Goal: Task Accomplishment & Management: Manage account settings

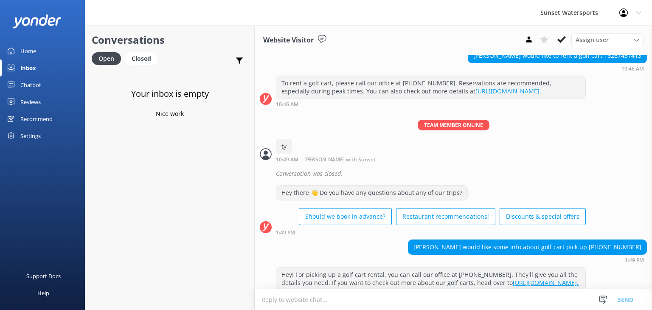
scroll to position [9386, 0]
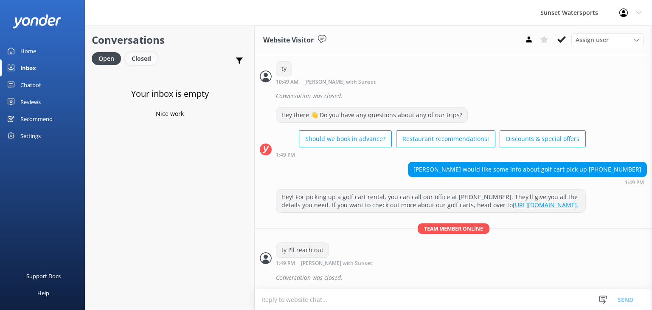
click at [132, 56] on div "Closed" at bounding box center [141, 58] width 32 height 13
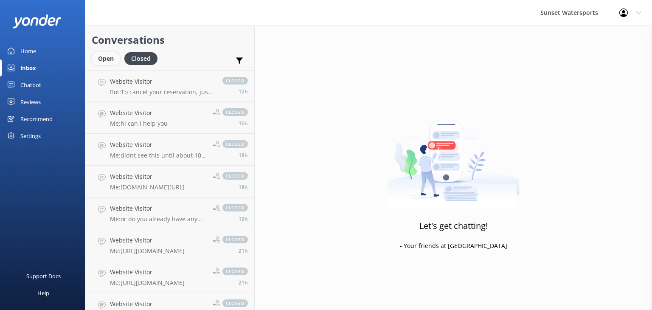
click at [103, 59] on div "Open" at bounding box center [106, 58] width 28 height 13
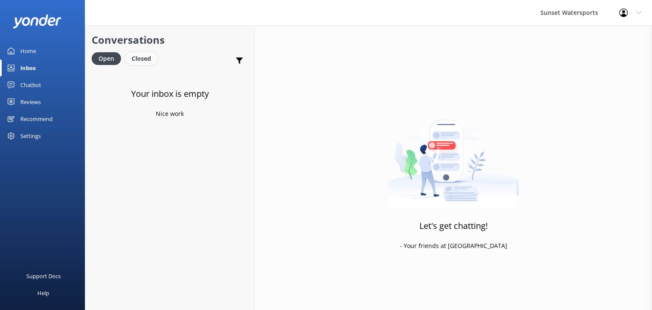
click at [144, 60] on div "Closed" at bounding box center [141, 58] width 32 height 13
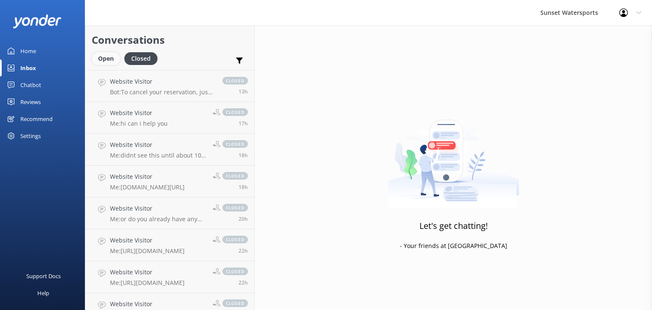
click at [99, 62] on div "Open" at bounding box center [106, 58] width 28 height 13
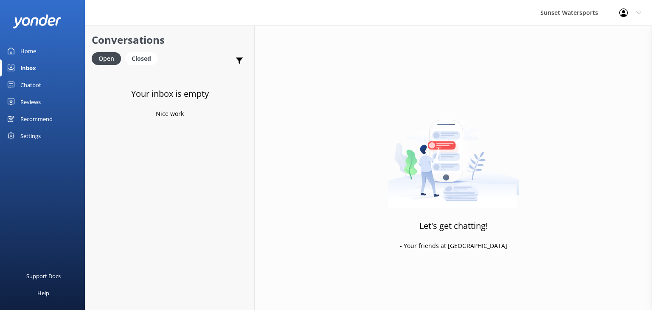
click at [28, 67] on div "Inbox" at bounding box center [28, 67] width 16 height 17
click at [177, 89] on p "Bot: If you were born after [DEMOGRAPHIC_DATA], you'll need to take the [US_STA…" at bounding box center [172, 92] width 124 height 8
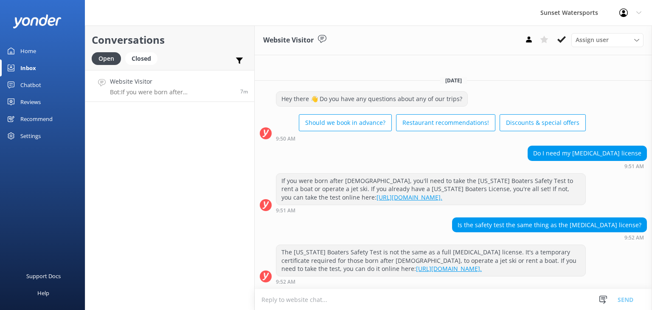
click at [170, 99] on link "Website Visitor Bot: If you were born after January 1, 1988, you'll need to tak…" at bounding box center [169, 86] width 169 height 32
click at [144, 54] on div "Closed" at bounding box center [141, 58] width 32 height 13
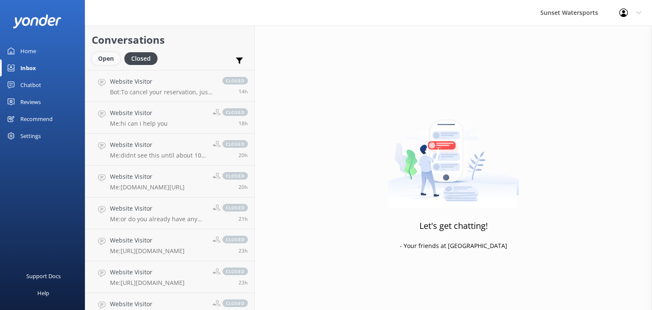
click at [104, 57] on div "Open" at bounding box center [106, 58] width 28 height 13
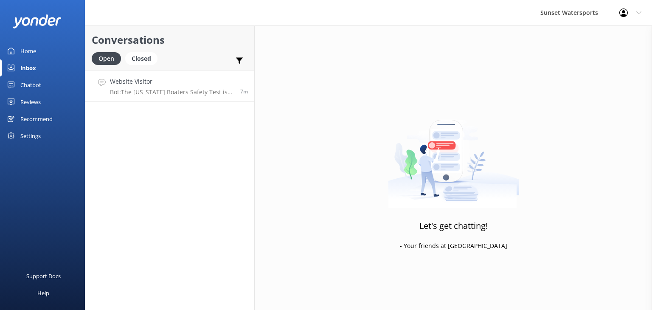
click at [211, 94] on p "Bot: The Florida Boaters Safety Test is not the same as a full boating license.…" at bounding box center [172, 92] width 124 height 8
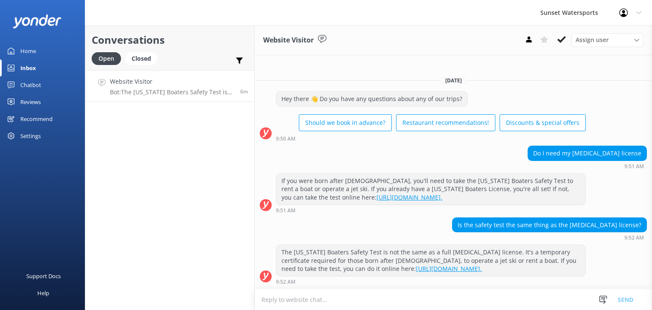
click at [160, 89] on p "Bot: The Florida Boaters Safety Test is not the same as a full boating license.…" at bounding box center [172, 92] width 124 height 8
click at [132, 58] on div "Closed" at bounding box center [141, 58] width 32 height 13
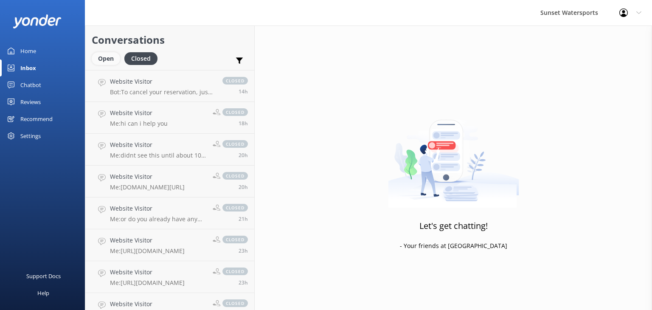
click at [101, 57] on div "Open" at bounding box center [106, 58] width 28 height 13
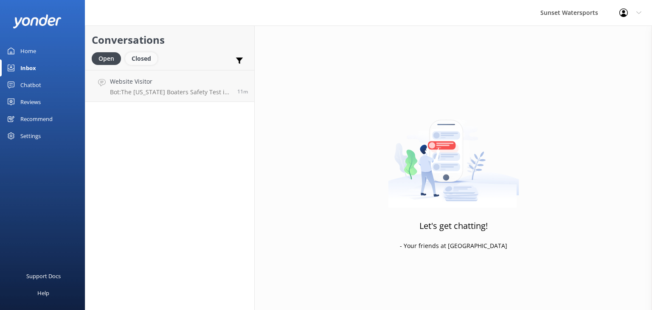
click at [143, 61] on div "Closed" at bounding box center [141, 58] width 32 height 13
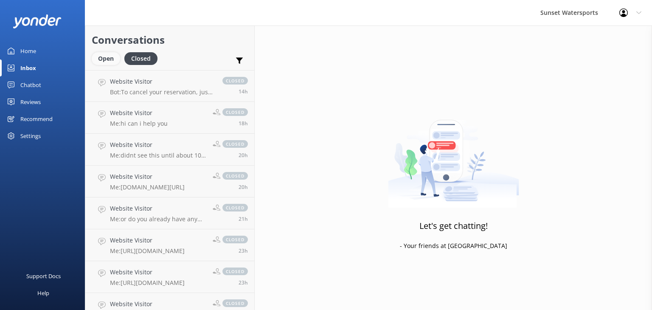
click at [107, 56] on div "Open" at bounding box center [106, 58] width 28 height 13
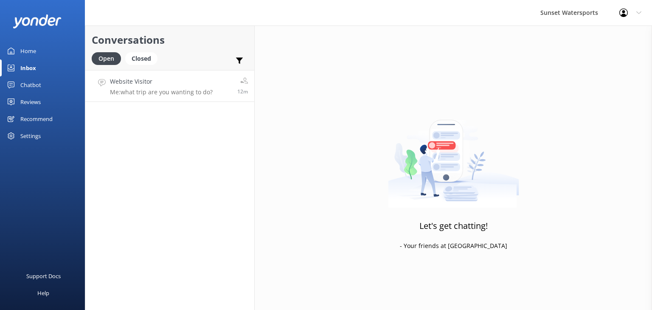
click at [151, 85] on h4 "Website Visitor" at bounding box center [161, 81] width 103 height 9
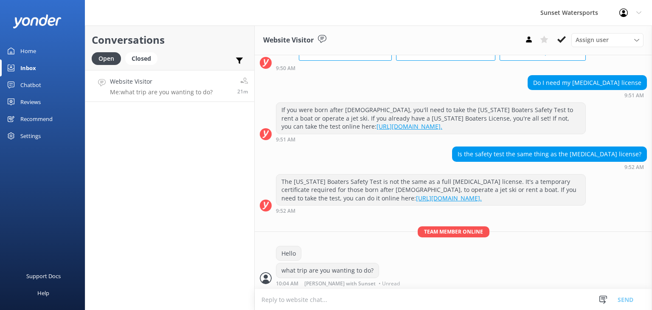
scroll to position [76, 0]
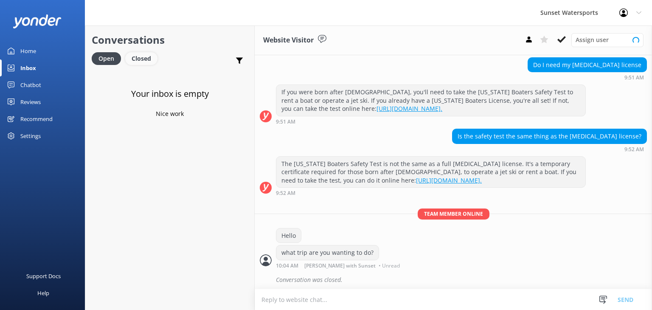
scroll to position [76, 0]
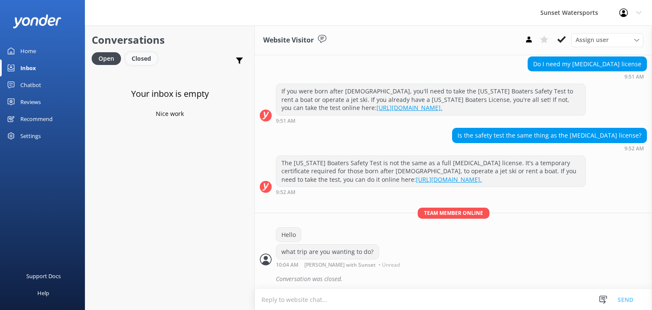
click at [142, 56] on div "Closed" at bounding box center [141, 58] width 32 height 13
